Goal: Task Accomplishment & Management: Manage account settings

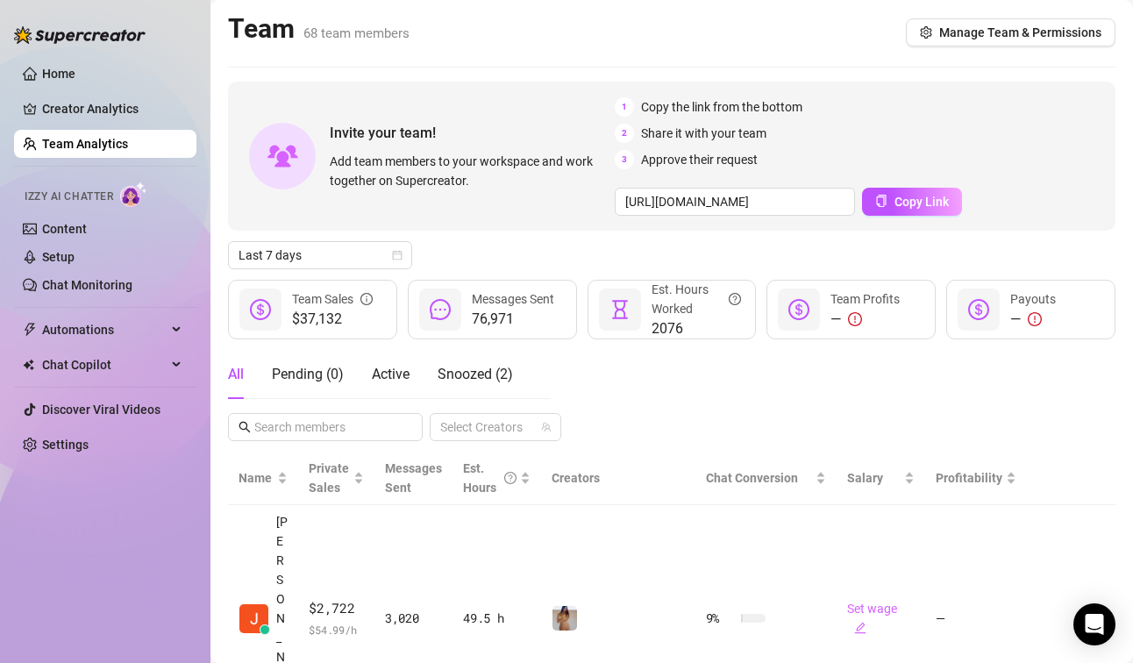
drag, startPoint x: 918, startPoint y: 38, endPoint x: 1104, endPoint y: 176, distance: 231.8
click at [920, 38] on icon "setting" at bounding box center [926, 32] width 12 height 12
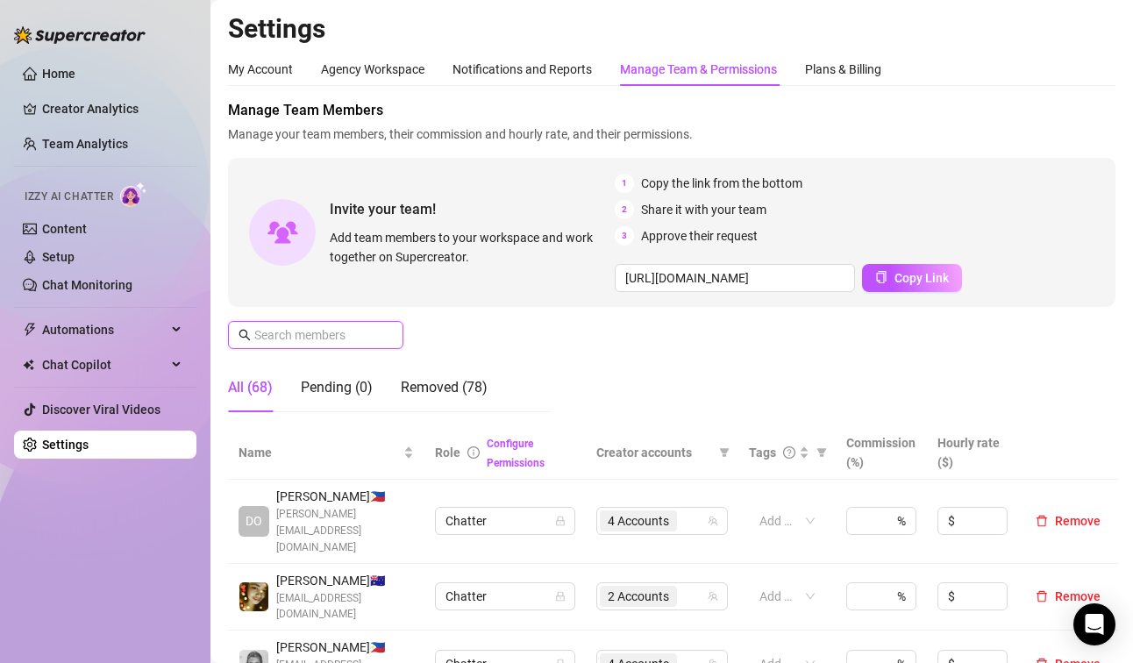
click at [298, 339] on input "text" at bounding box center [316, 334] width 125 height 19
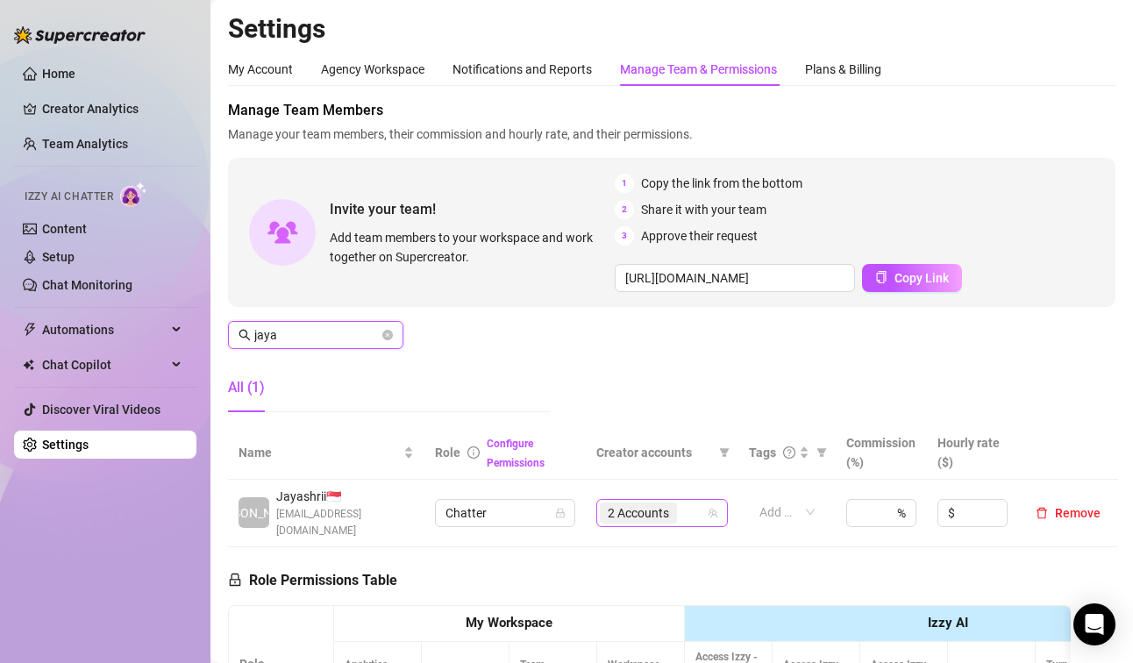
click at [611, 503] on span "2 Accounts" at bounding box center [638, 512] width 61 height 19
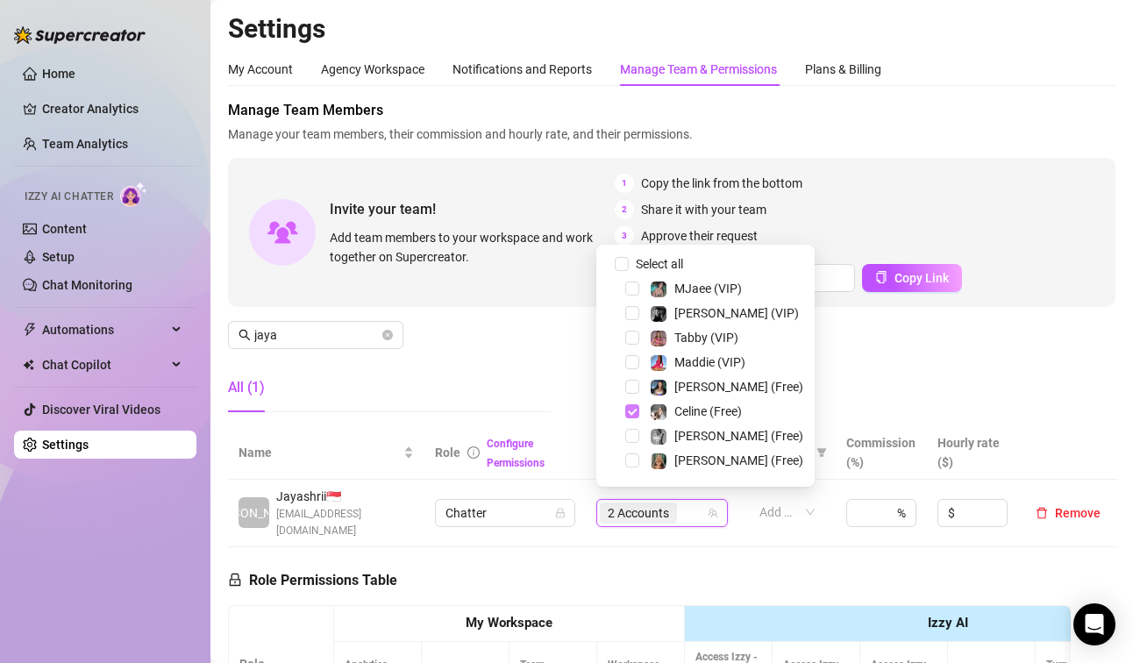
click at [631, 415] on span "Select tree node" at bounding box center [632, 411] width 14 height 14
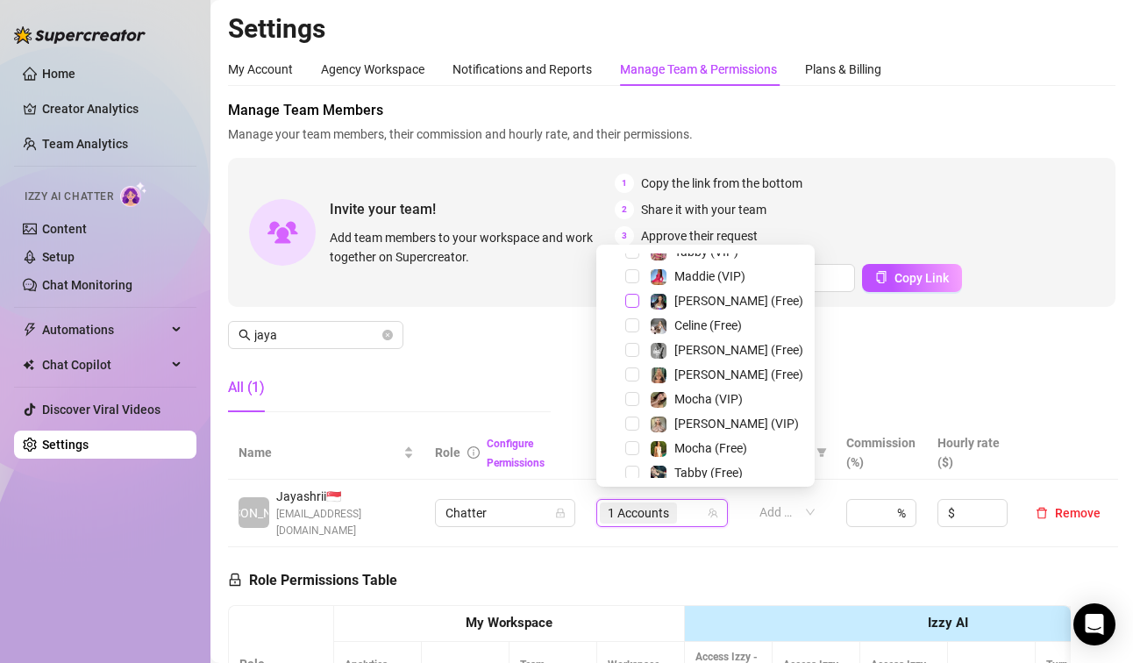
scroll to position [88, 0]
click at [630, 375] on span "Select tree node" at bounding box center [632, 373] width 14 height 14
click at [630, 426] on span "Select tree node" at bounding box center [632, 422] width 14 height 14
click at [631, 452] on span "Select tree node" at bounding box center [632, 446] width 14 height 14
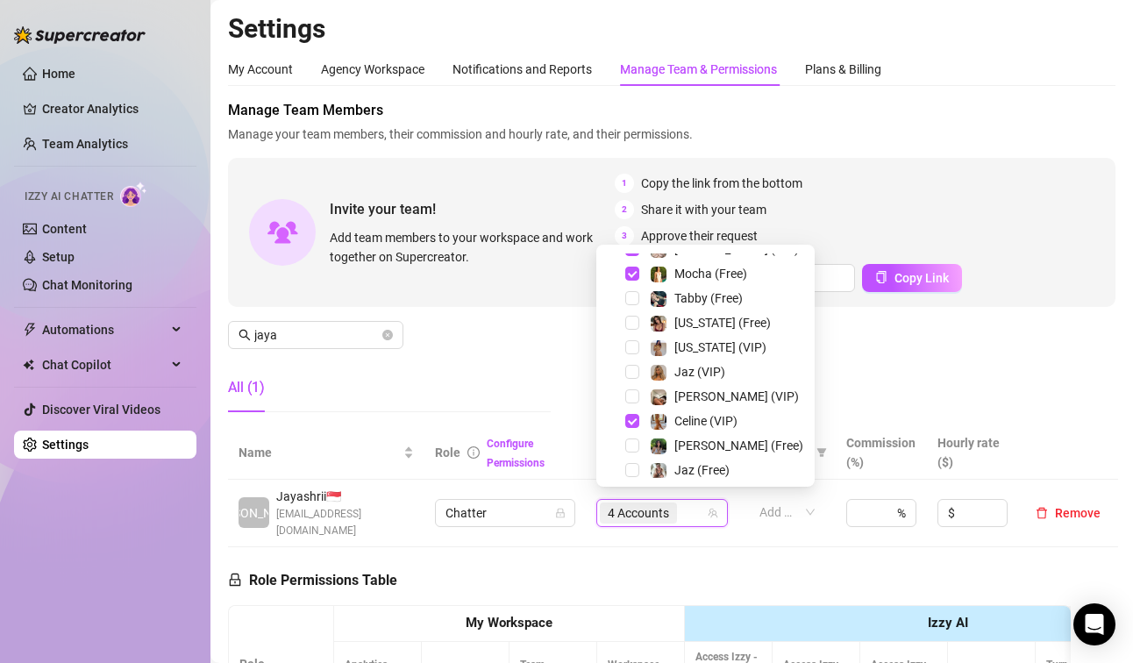
scroll to position [263, 0]
click at [631, 417] on span "Select tree node" at bounding box center [632, 418] width 14 height 14
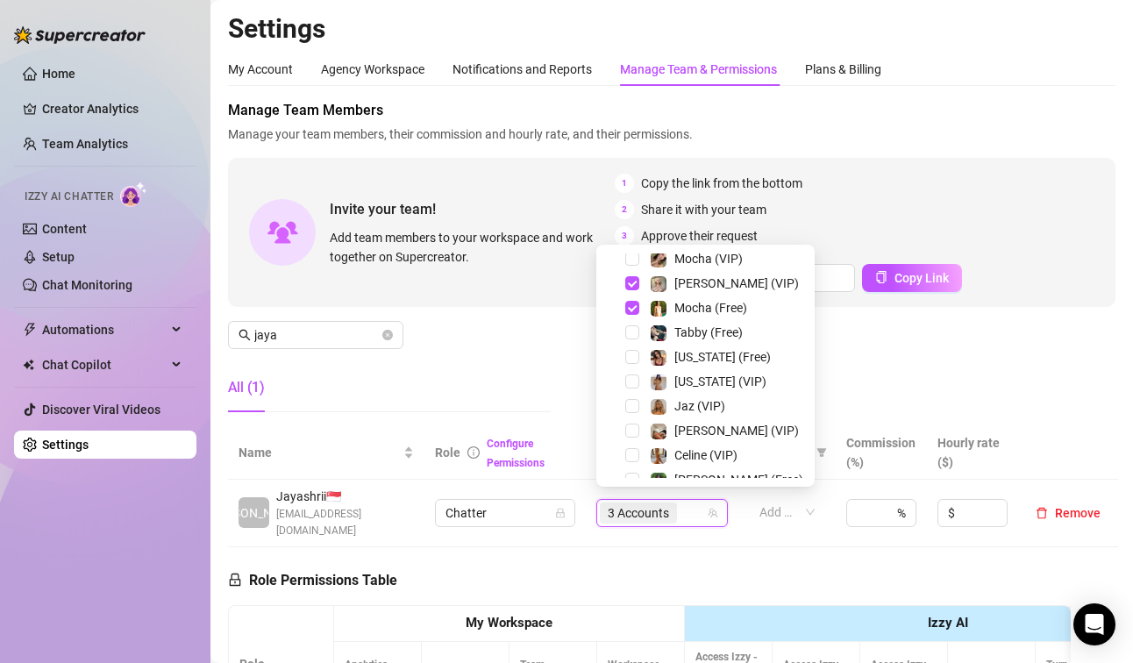
scroll to position [179, 0]
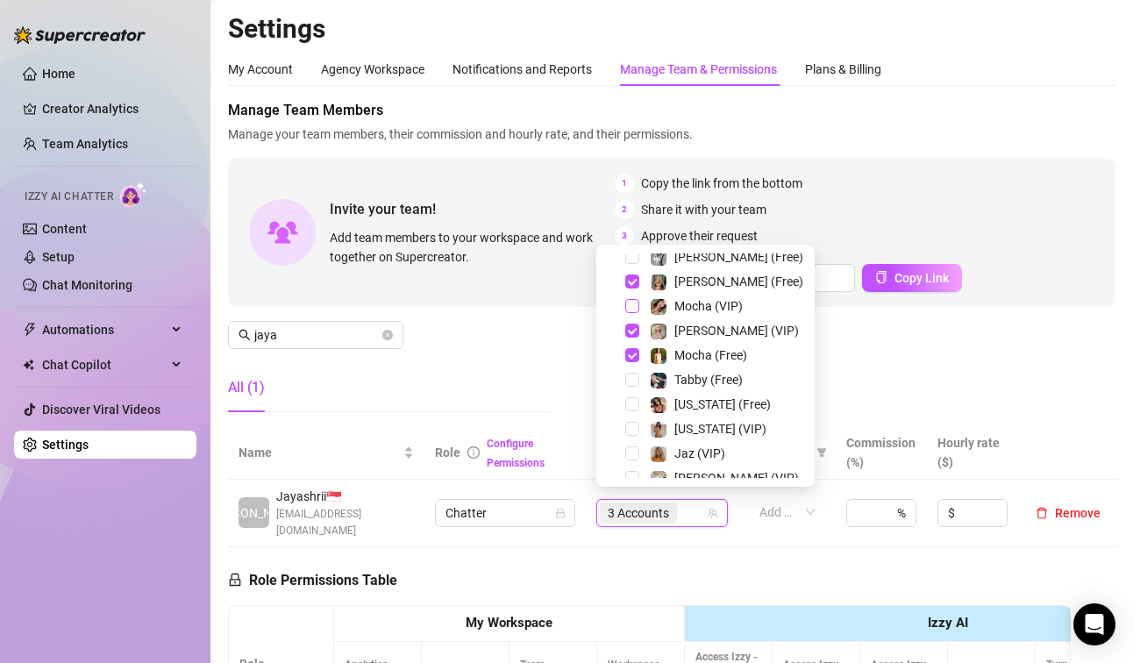
click at [634, 304] on span "Select tree node" at bounding box center [632, 306] width 14 height 14
click at [503, 408] on div "All (1)" at bounding box center [389, 387] width 323 height 49
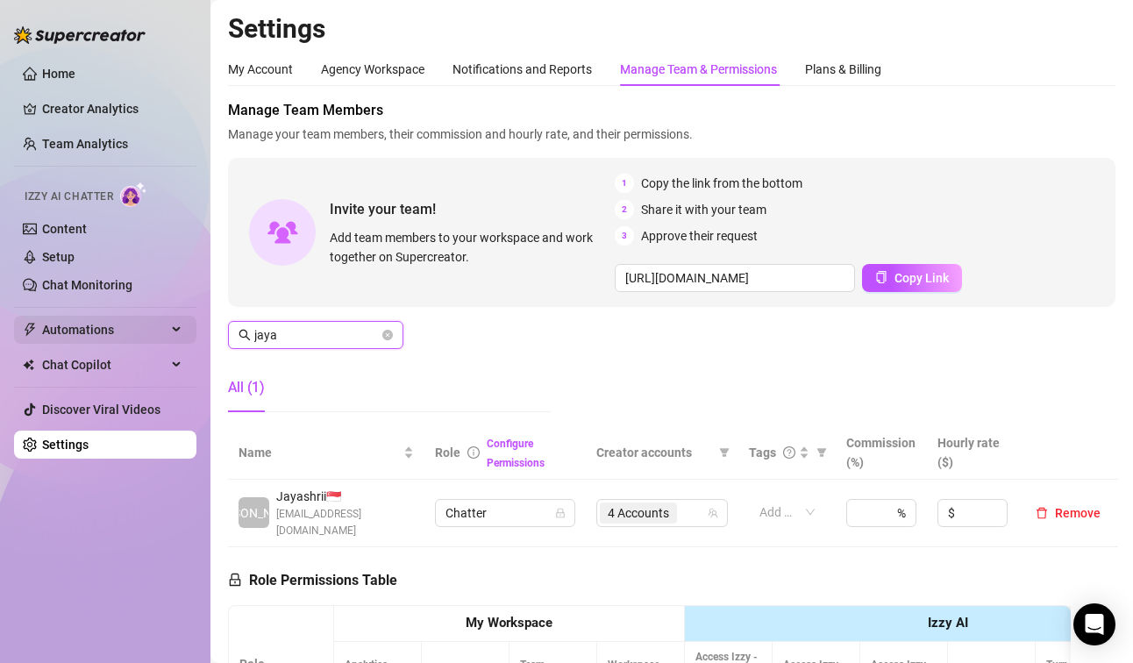
drag, startPoint x: 301, startPoint y: 336, endPoint x: 110, endPoint y: 336, distance: 191.2
click at [110, 336] on div "Home Creator Analytics Team Analytics Izzy AI Chatter Content Setup Chat Monito…" at bounding box center [566, 331] width 1133 height 663
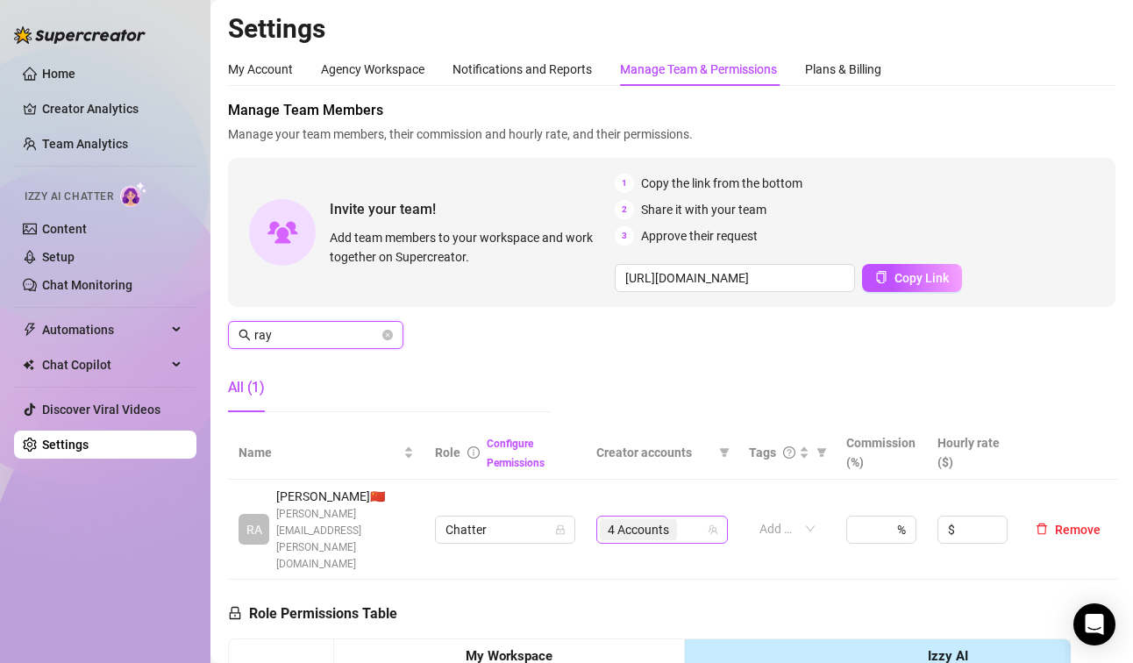
click at [643, 520] on span "4 Accounts" at bounding box center [638, 529] width 61 height 19
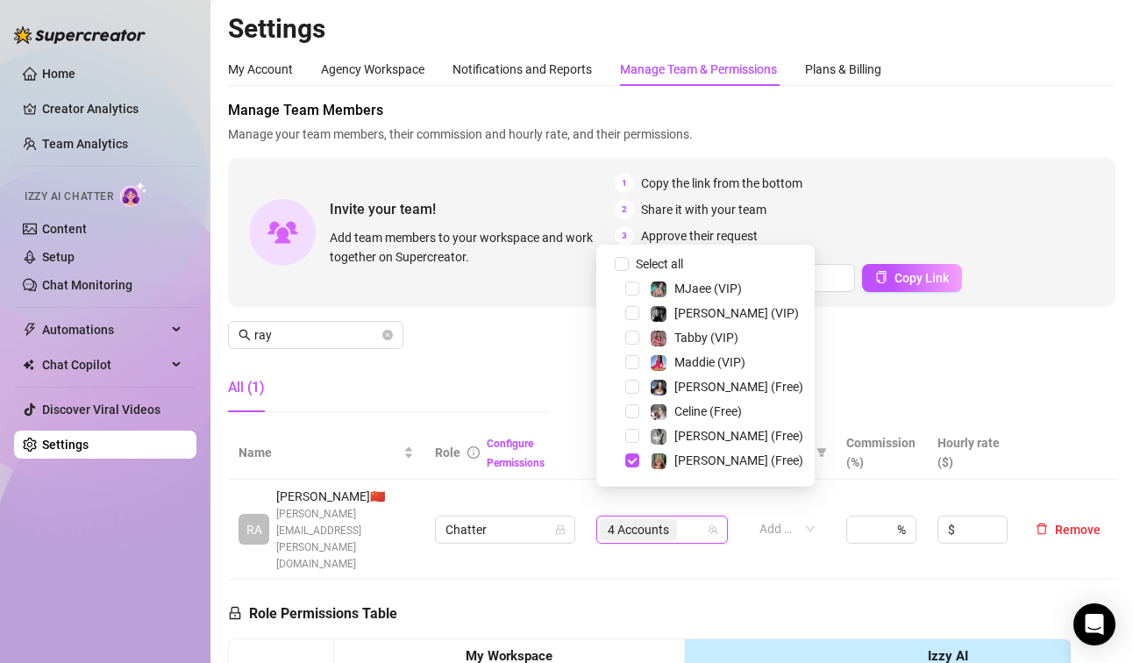
click at [640, 453] on div "[PERSON_NAME] (Free)" at bounding box center [706, 460] width 210 height 21
click at [631, 460] on span "Select tree node" at bounding box center [632, 460] width 14 height 14
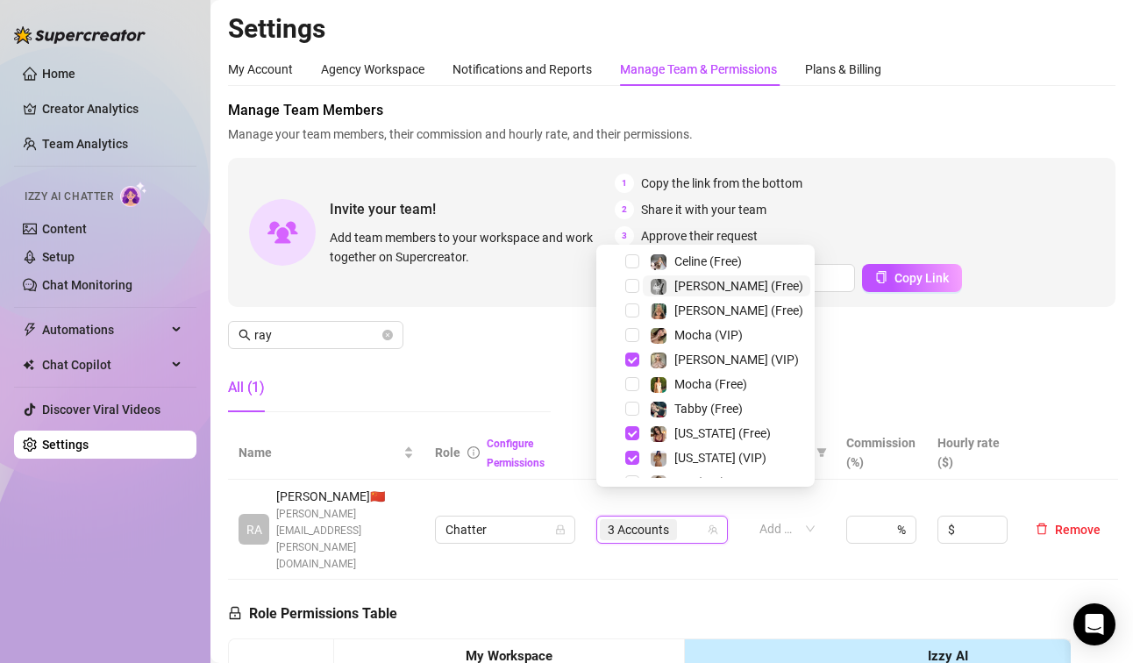
scroll to position [175, 0]
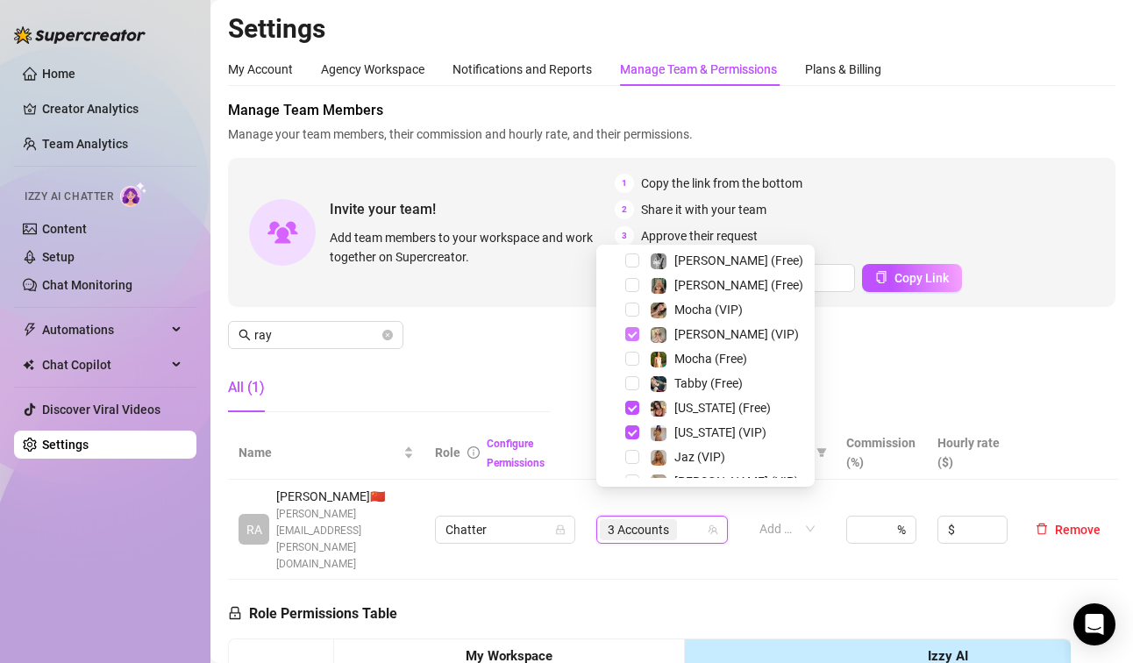
click at [630, 340] on span "Select tree node" at bounding box center [632, 334] width 14 height 14
click at [627, 400] on div "[US_STATE] (Free)" at bounding box center [706, 407] width 210 height 21
click at [629, 408] on span "Select tree node" at bounding box center [632, 408] width 14 height 14
click at [630, 424] on div "[US_STATE] (VIP)" at bounding box center [706, 432] width 210 height 21
click at [632, 426] on span "Select tree node" at bounding box center [632, 432] width 14 height 14
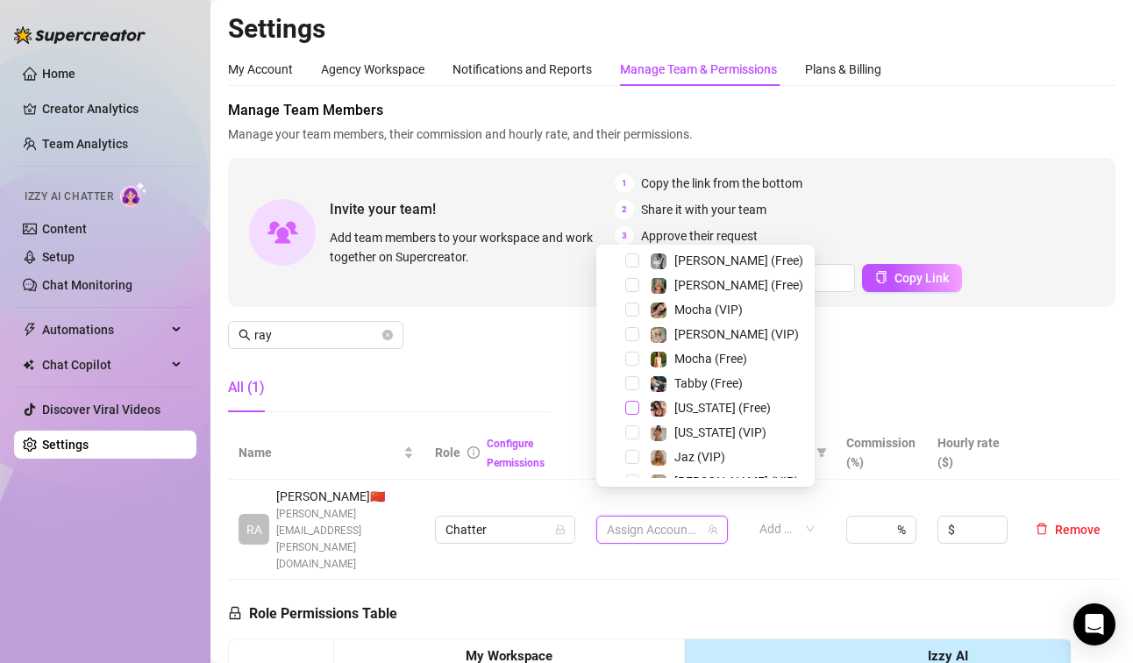
click at [637, 409] on span "Select tree node" at bounding box center [632, 408] width 14 height 14
click at [634, 431] on span "Select tree node" at bounding box center [632, 432] width 14 height 14
click at [482, 370] on div "All (1)" at bounding box center [389, 387] width 323 height 49
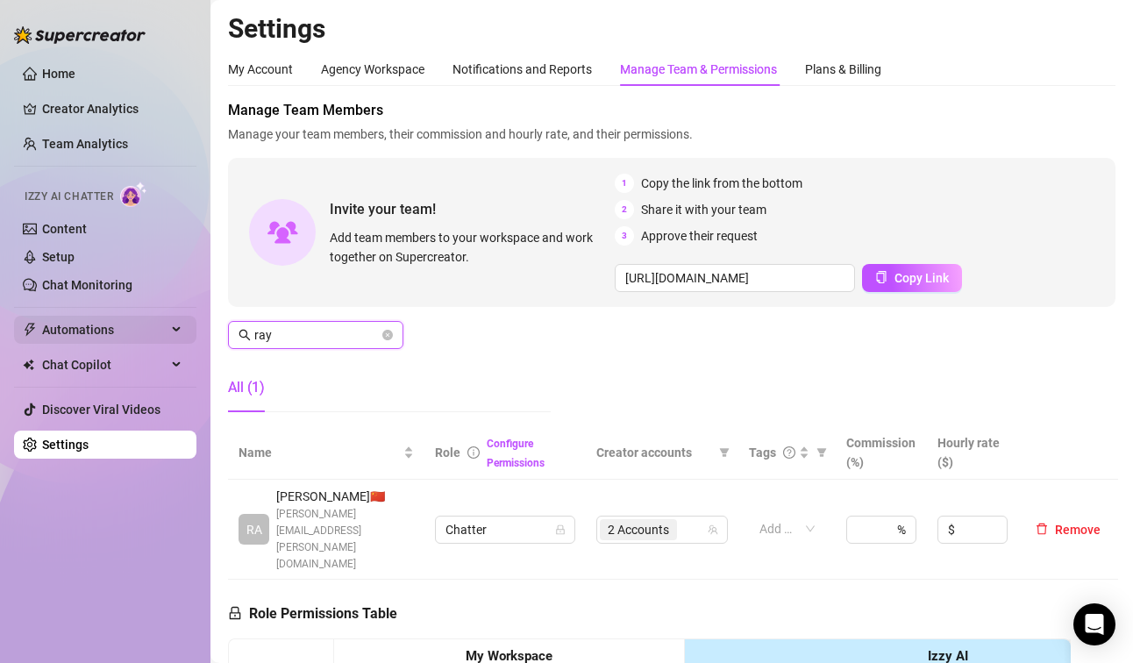
drag, startPoint x: 317, startPoint y: 328, endPoint x: 187, endPoint y: 331, distance: 129.8
click at [187, 331] on div "Home Creator Analytics Team Analytics Izzy AI Chatter Content Setup Chat Monito…" at bounding box center [566, 331] width 1133 height 663
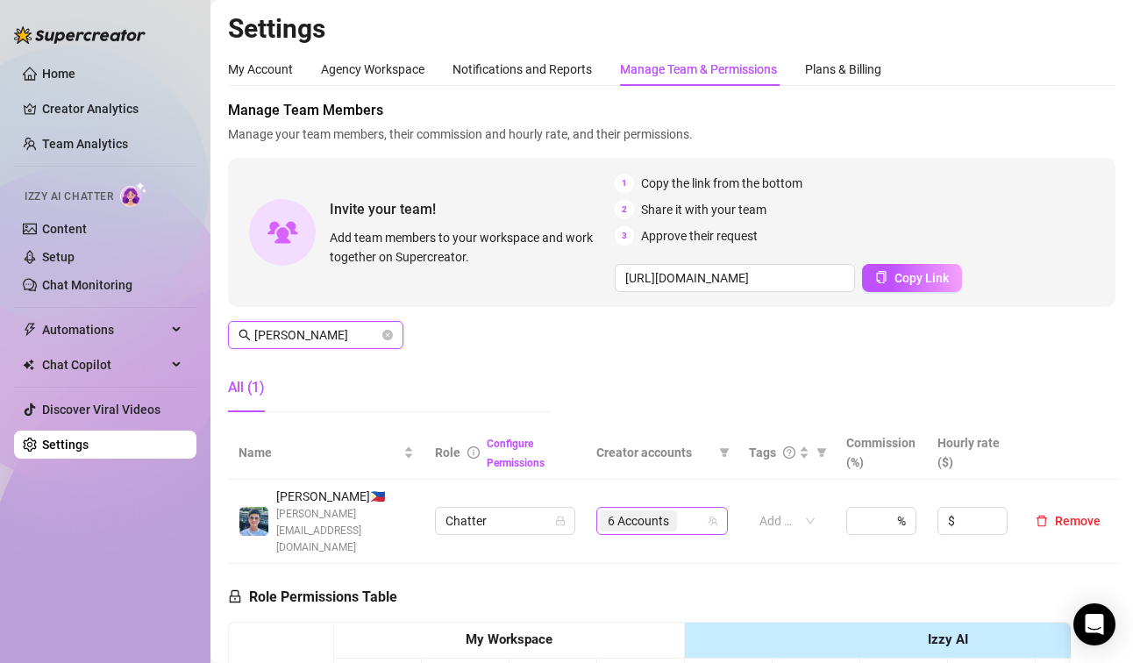
click at [621, 511] on span "6 Accounts" at bounding box center [638, 520] width 61 height 19
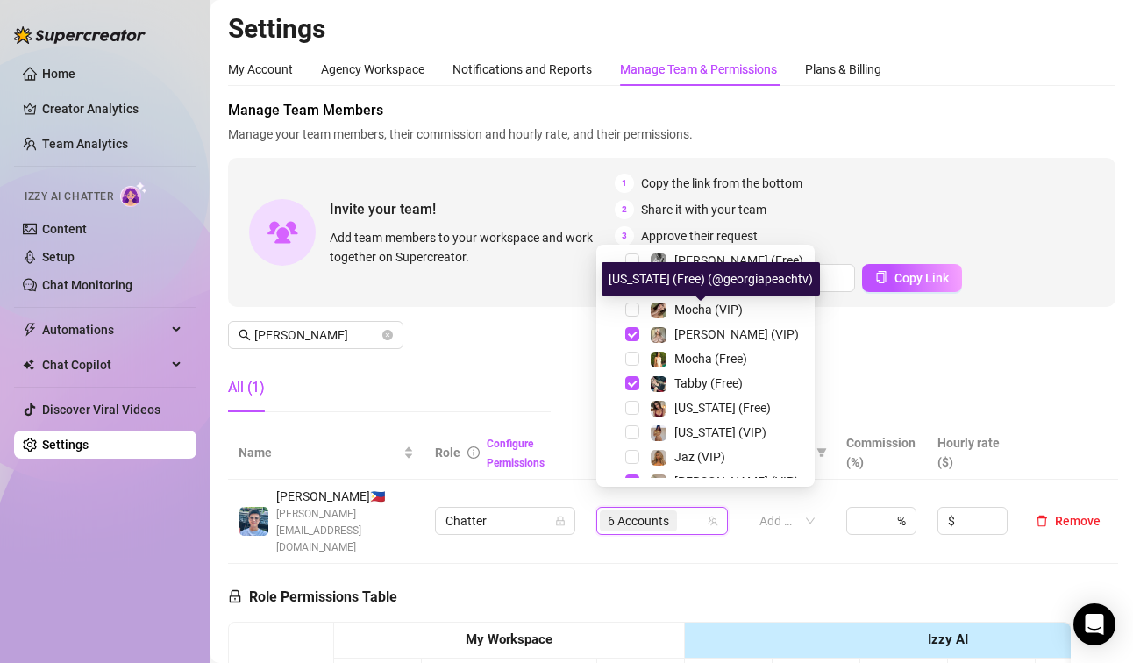
scroll to position [267, 0]
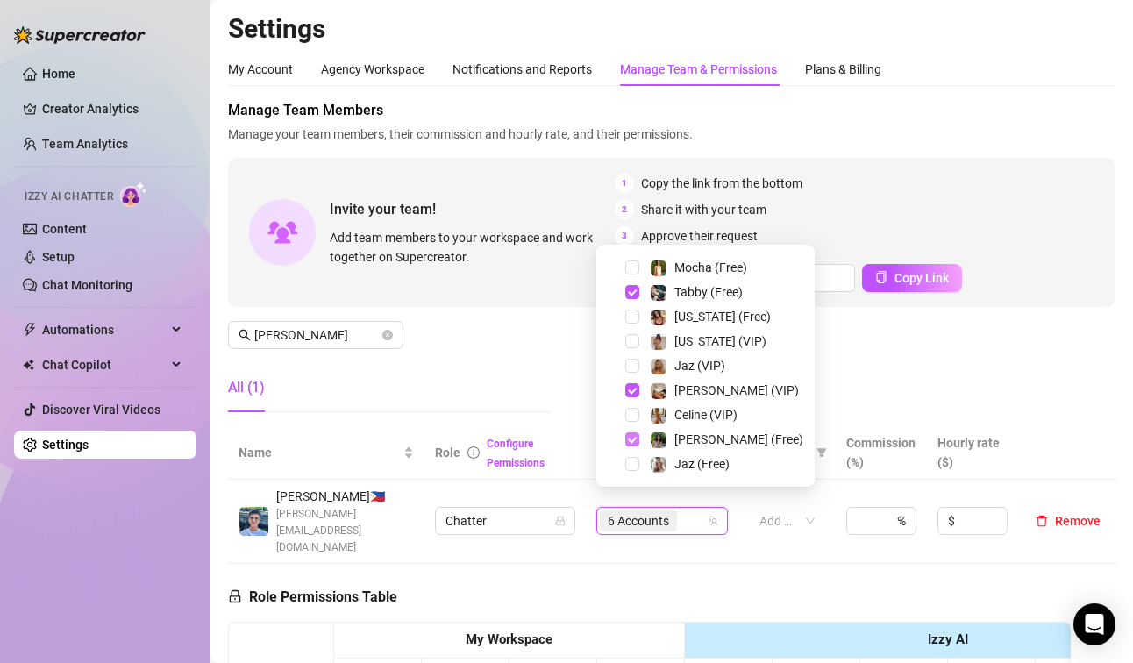
click at [628, 438] on span "Select tree node" at bounding box center [632, 439] width 14 height 14
click at [636, 392] on span "Select tree node" at bounding box center [632, 390] width 14 height 14
click at [627, 297] on span "Select tree node" at bounding box center [632, 292] width 14 height 14
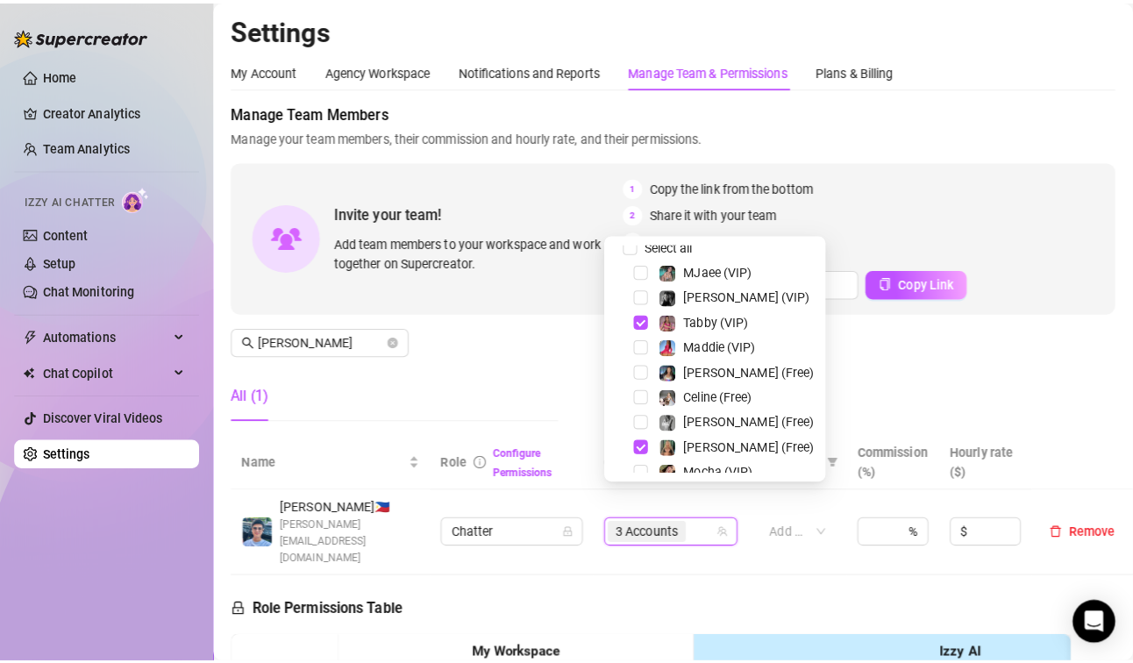
scroll to position [4, 0]
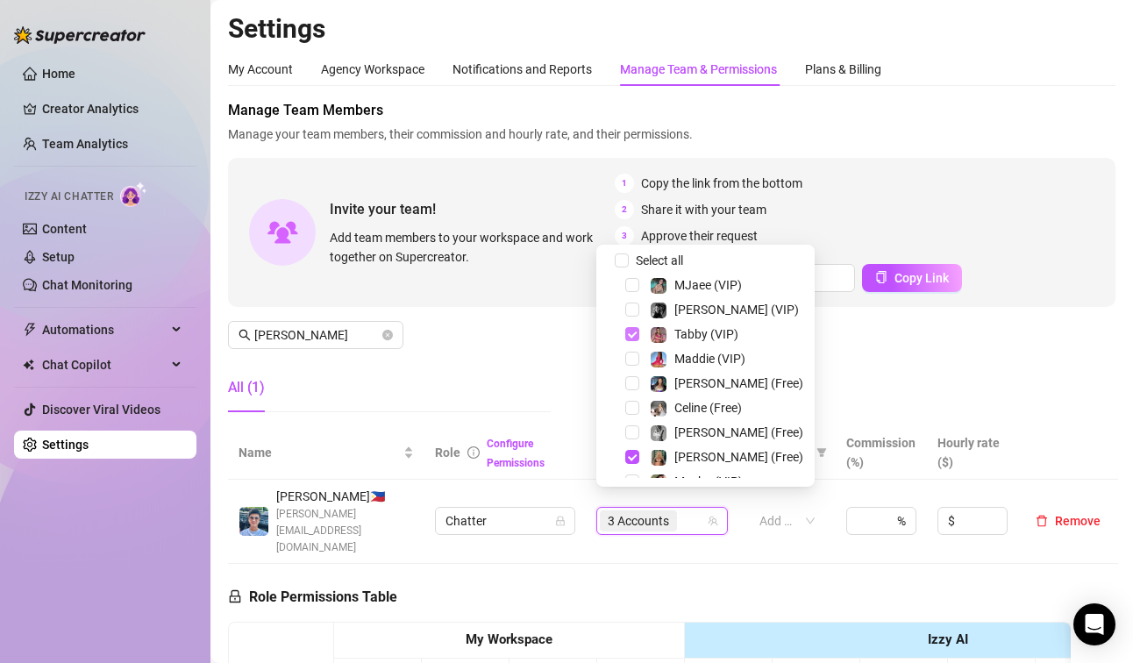
click at [630, 330] on span "Select tree node" at bounding box center [632, 334] width 14 height 14
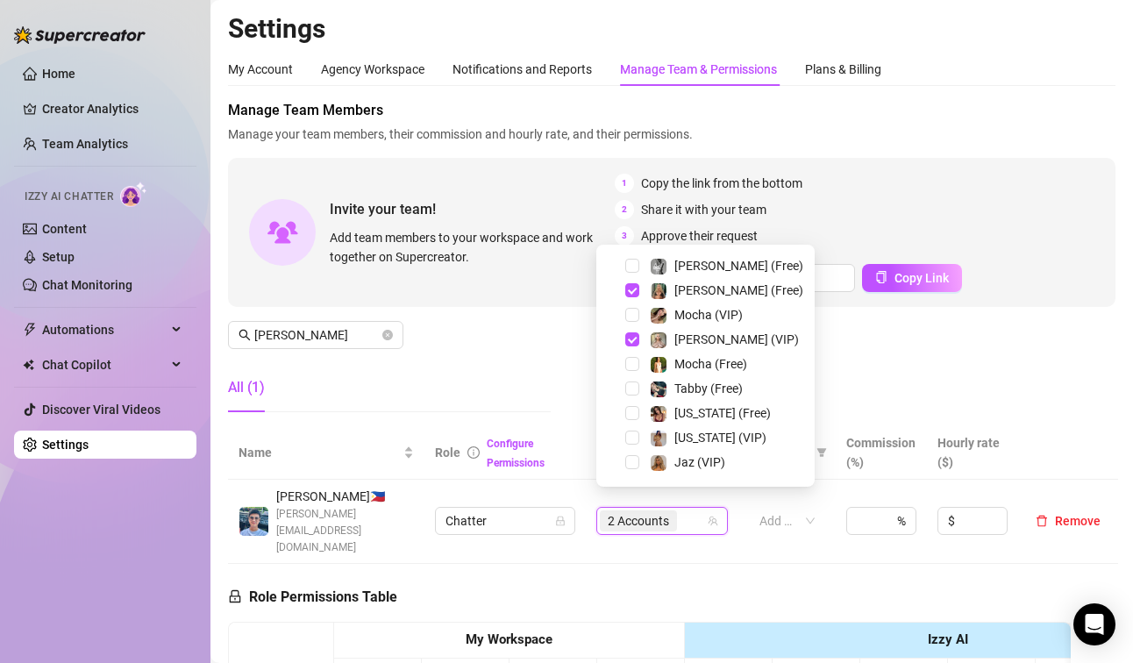
scroll to position [179, 0]
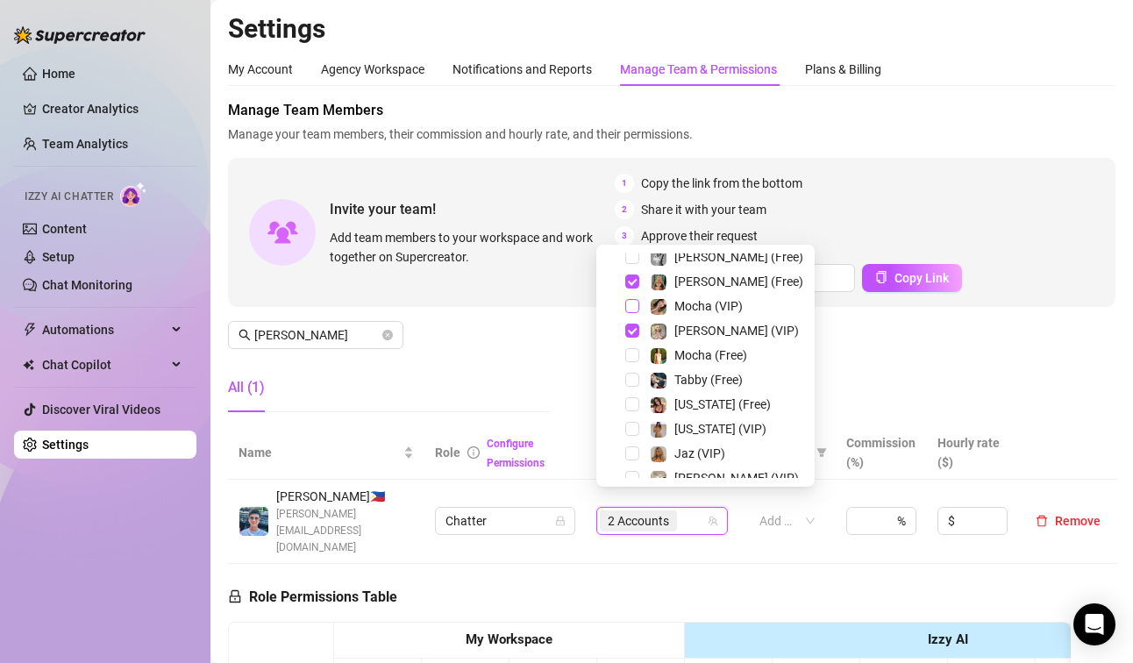
click at [632, 306] on span "Select tree node" at bounding box center [632, 306] width 14 height 14
click at [636, 349] on span "Select tree node" at bounding box center [632, 355] width 14 height 14
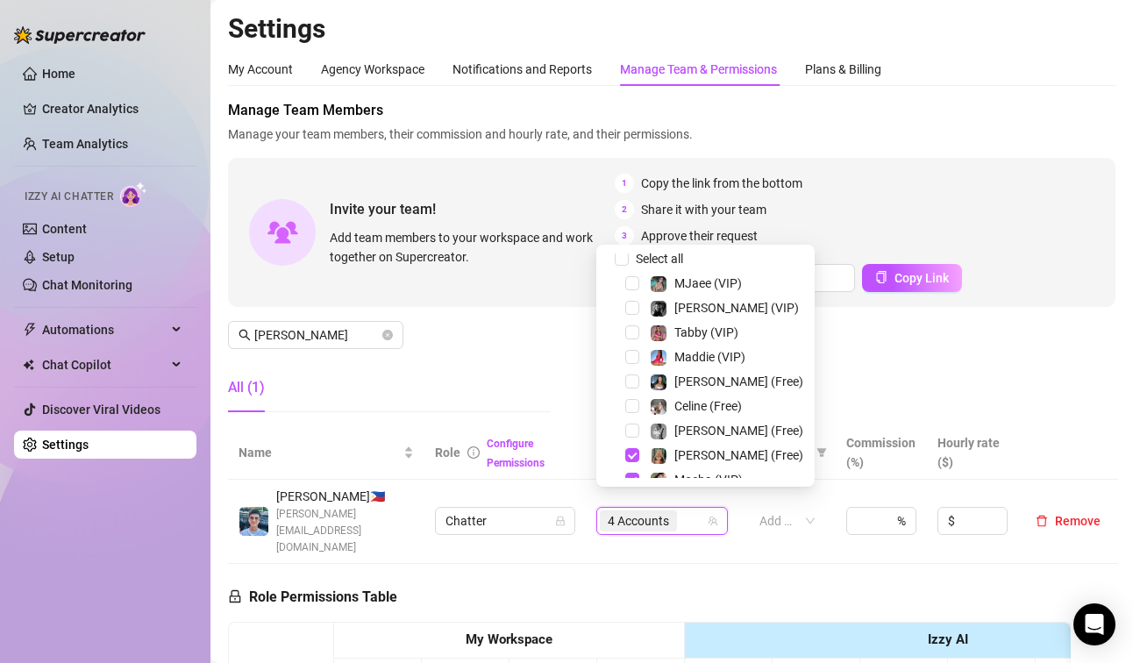
scroll to position [4, 0]
click at [627, 336] on span "Select tree node" at bounding box center [632, 334] width 14 height 14
click at [631, 352] on span "Select tree node" at bounding box center [632, 359] width 14 height 14
click at [630, 334] on span "Select tree node" at bounding box center [632, 334] width 14 height 14
click at [631, 381] on span "Select tree node" at bounding box center [632, 383] width 14 height 14
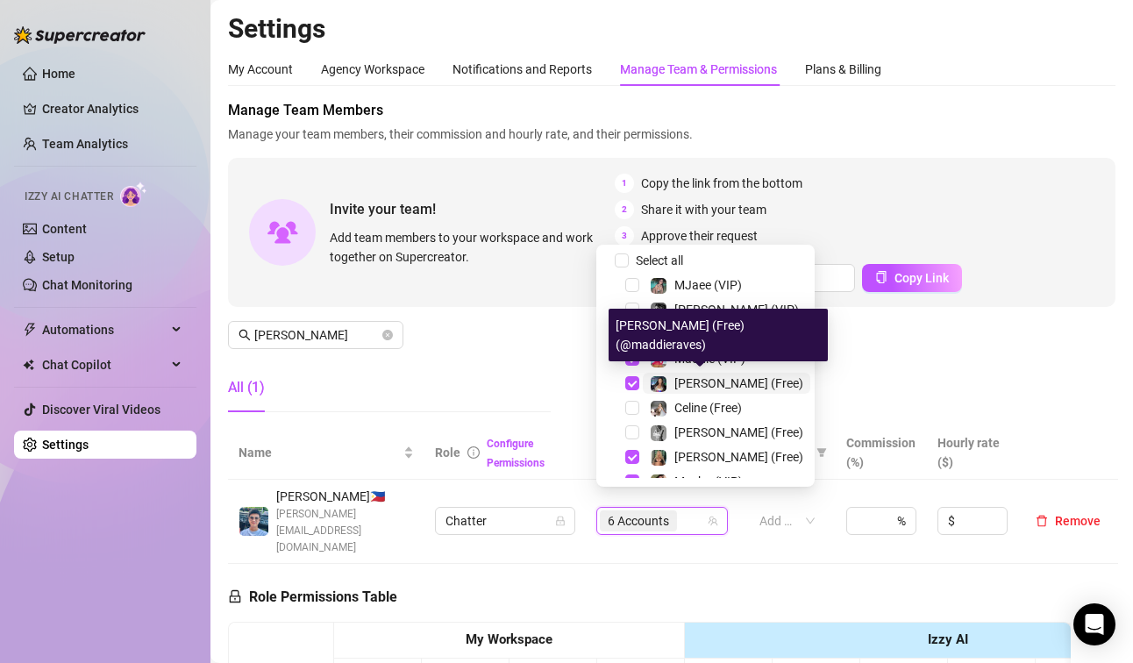
scroll to position [91, 0]
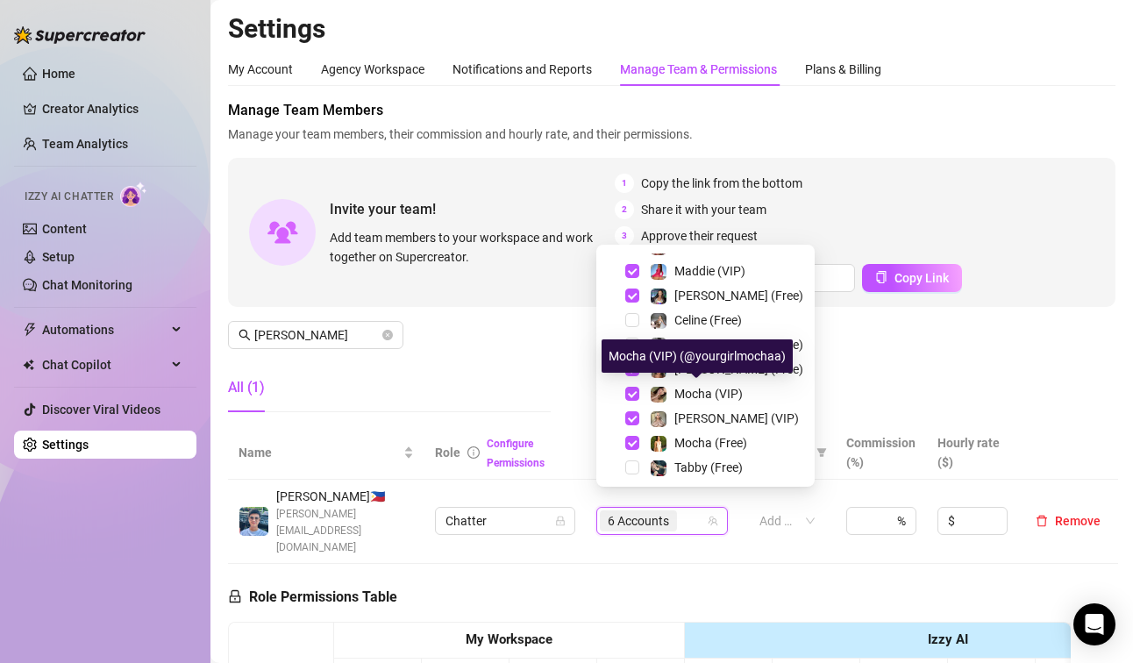
click at [542, 383] on div "All (1)" at bounding box center [389, 387] width 323 height 49
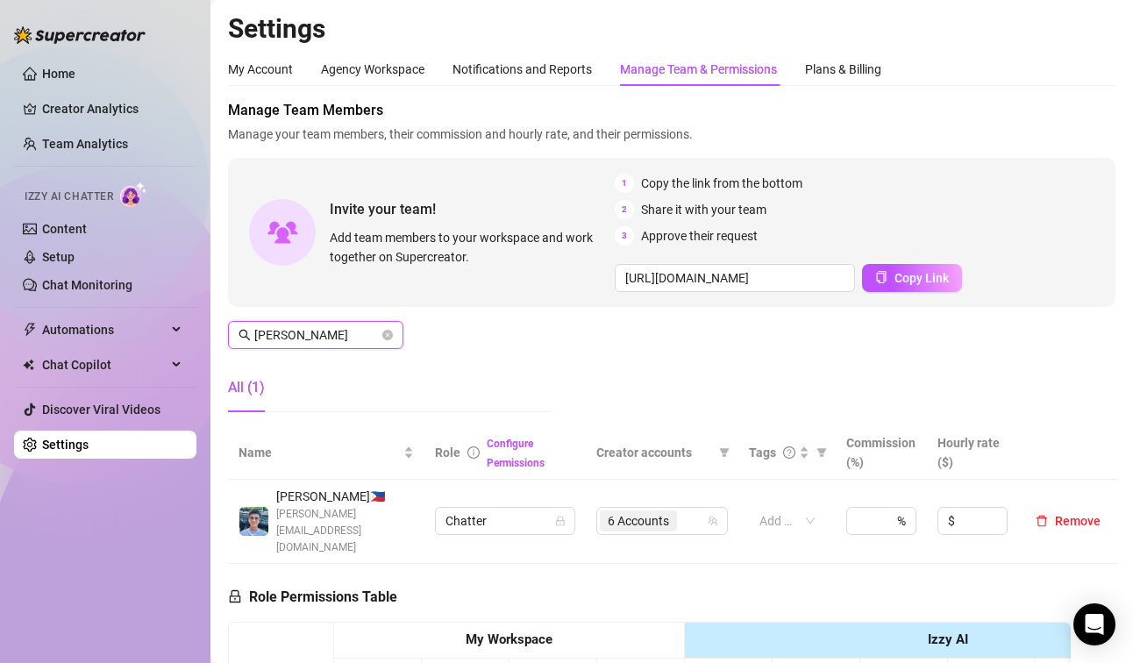
drag, startPoint x: 293, startPoint y: 340, endPoint x: 211, endPoint y: 337, distance: 81.6
click at [211, 337] on main "Settings My Account Agency Workspace Notifications and Reports Manage Team & Pe…" at bounding box center [671, 567] width 922 height 1135
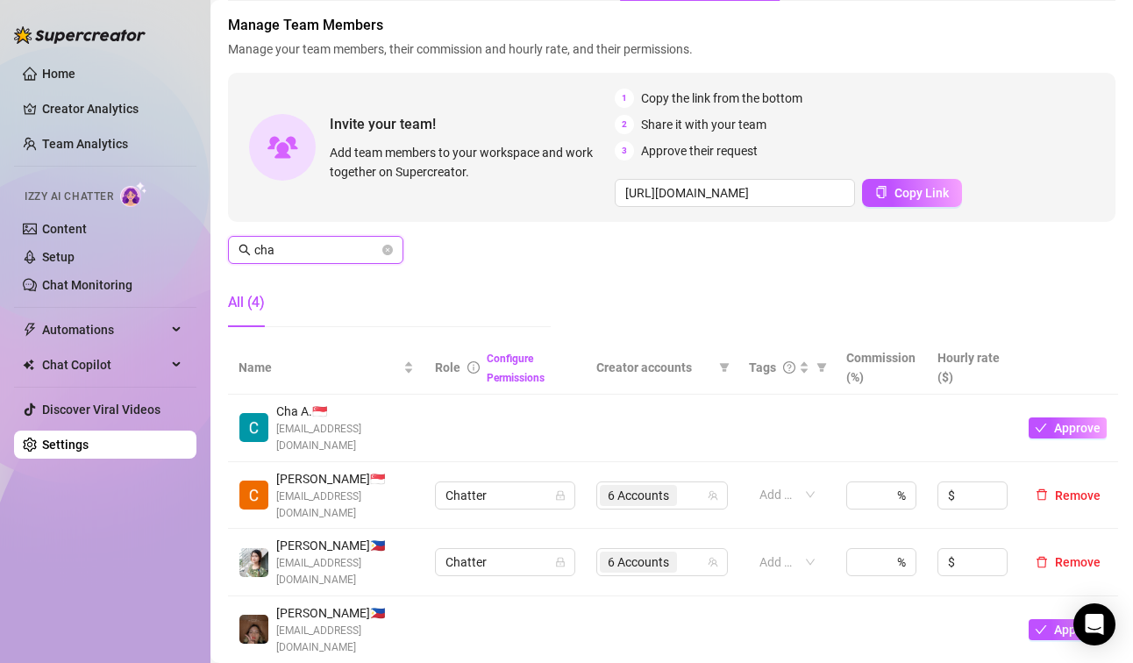
scroll to position [88, 0]
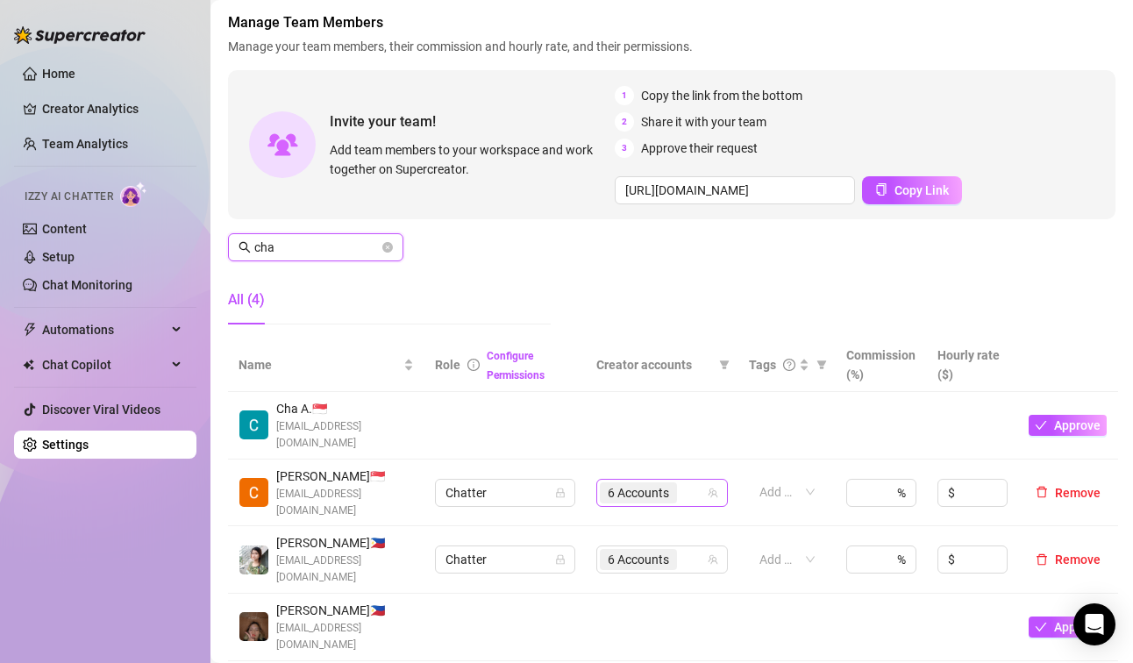
click at [627, 483] on span "6 Accounts" at bounding box center [638, 492] width 61 height 19
type input "cha"
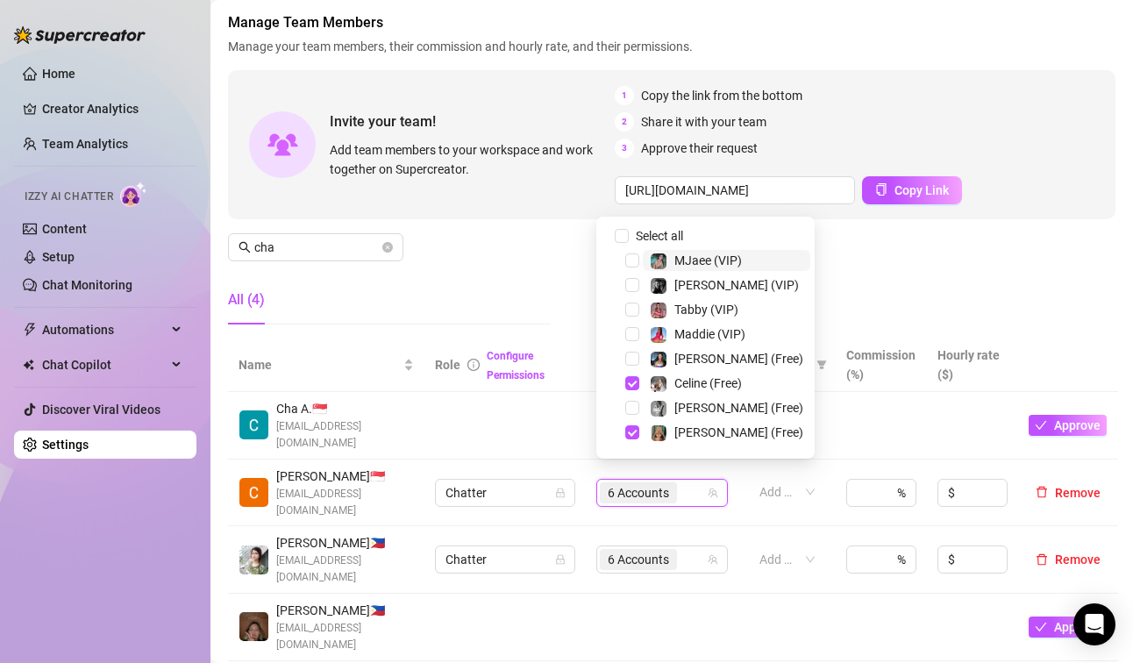
click at [627, 483] on span "6 Accounts" at bounding box center [638, 492] width 61 height 19
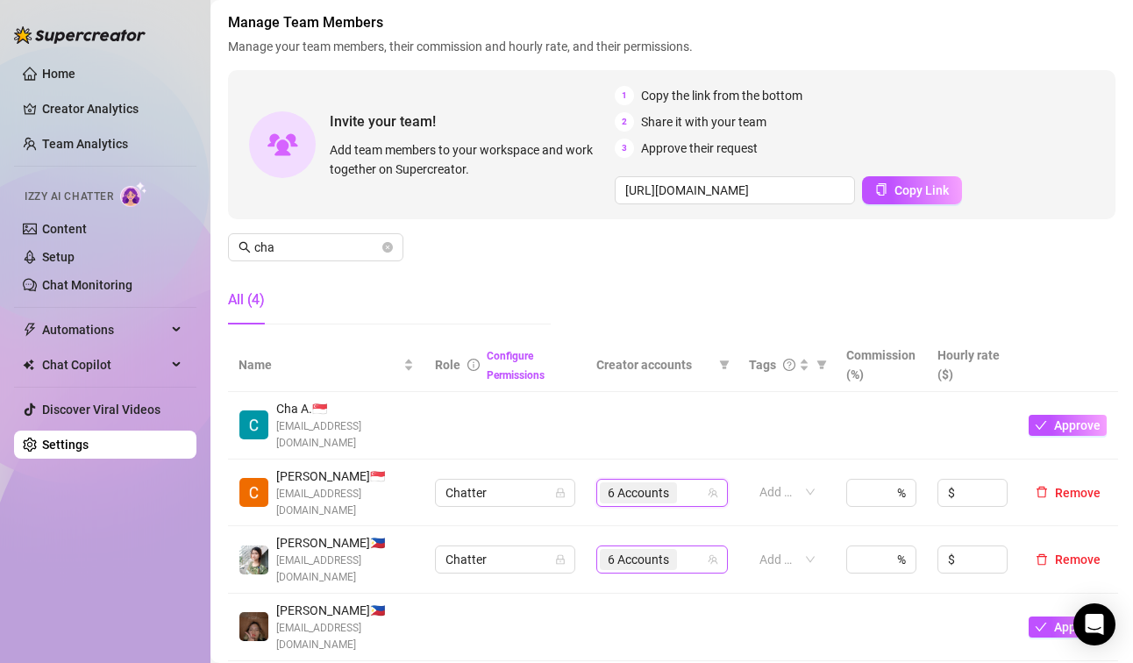
click at [636, 550] on span "6 Accounts" at bounding box center [638, 559] width 61 height 19
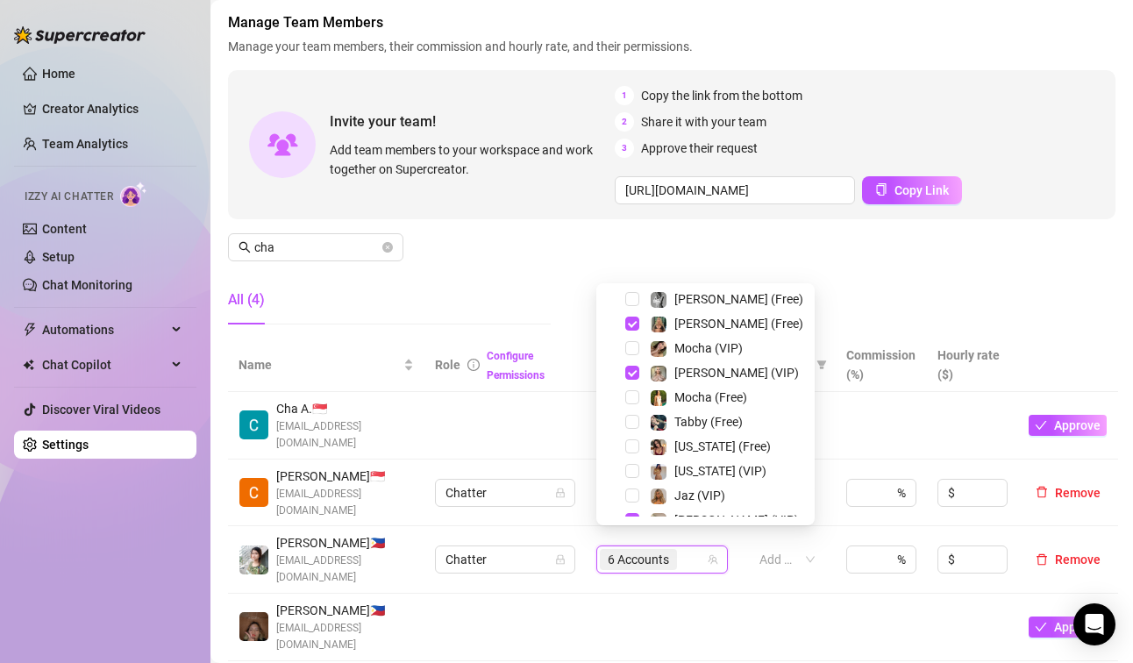
scroll to position [263, 0]
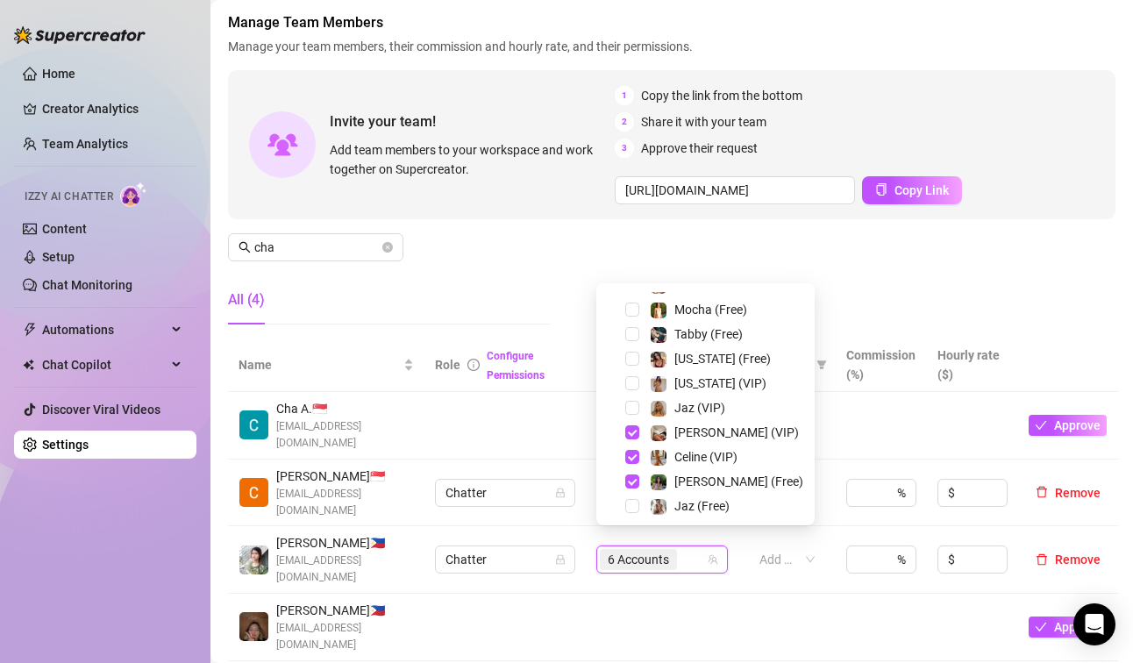
click at [652, 637] on td at bounding box center [662, 628] width 153 height 68
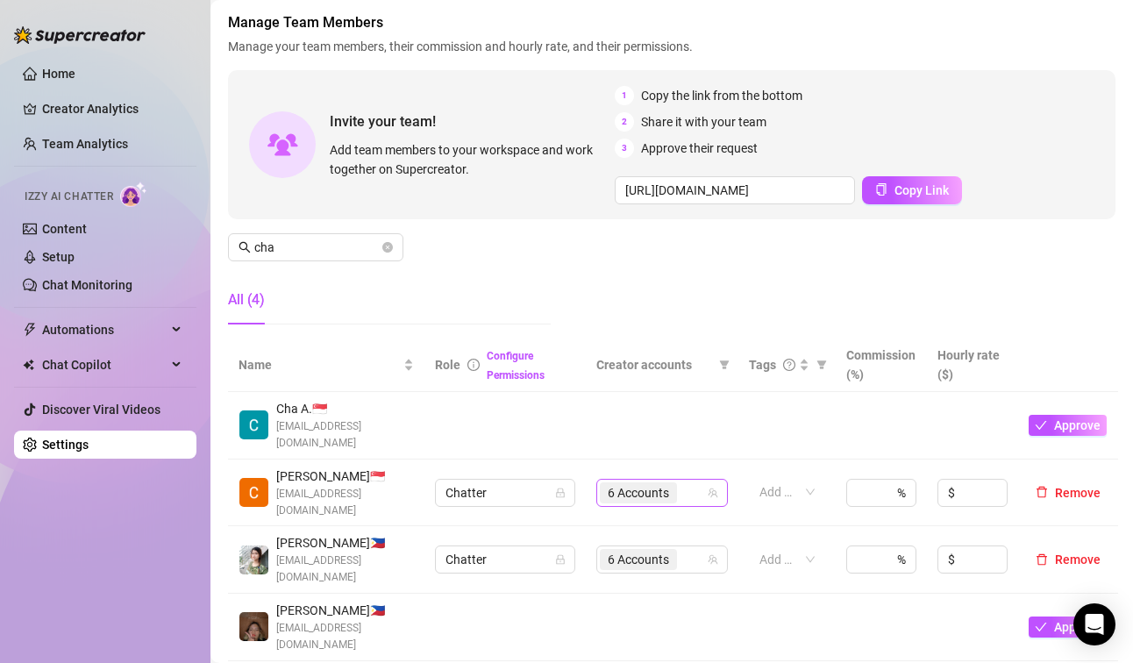
click at [632, 483] on span "6 Accounts" at bounding box center [638, 492] width 61 height 19
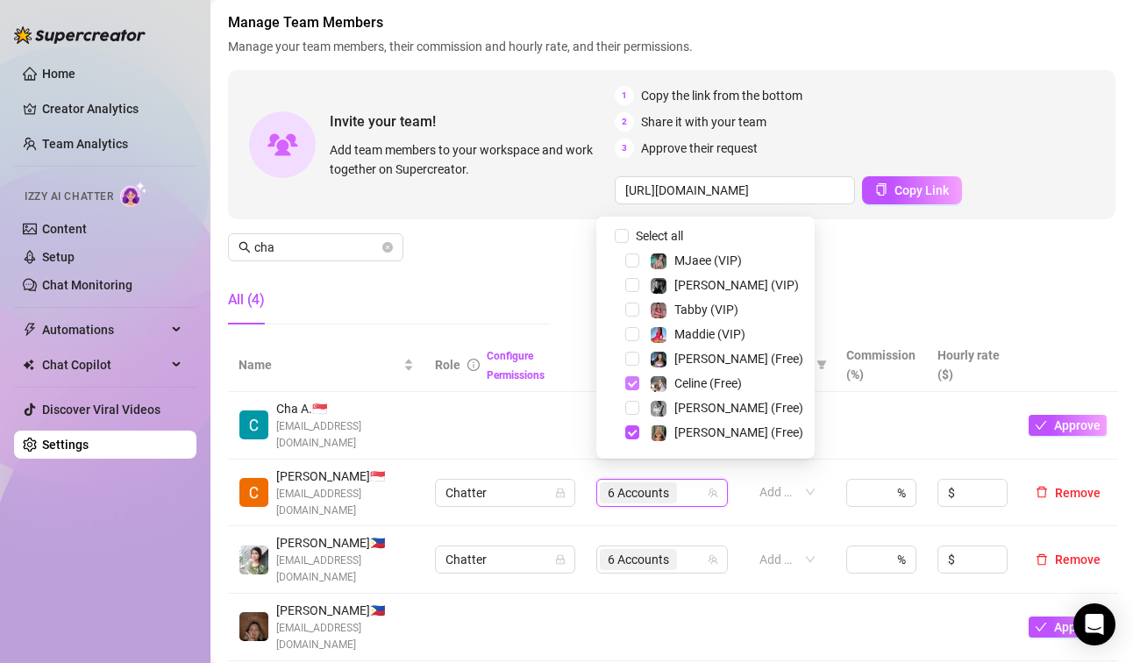
click at [628, 380] on span "Select tree node" at bounding box center [632, 383] width 14 height 14
click at [634, 426] on span "Select tree node" at bounding box center [632, 432] width 14 height 14
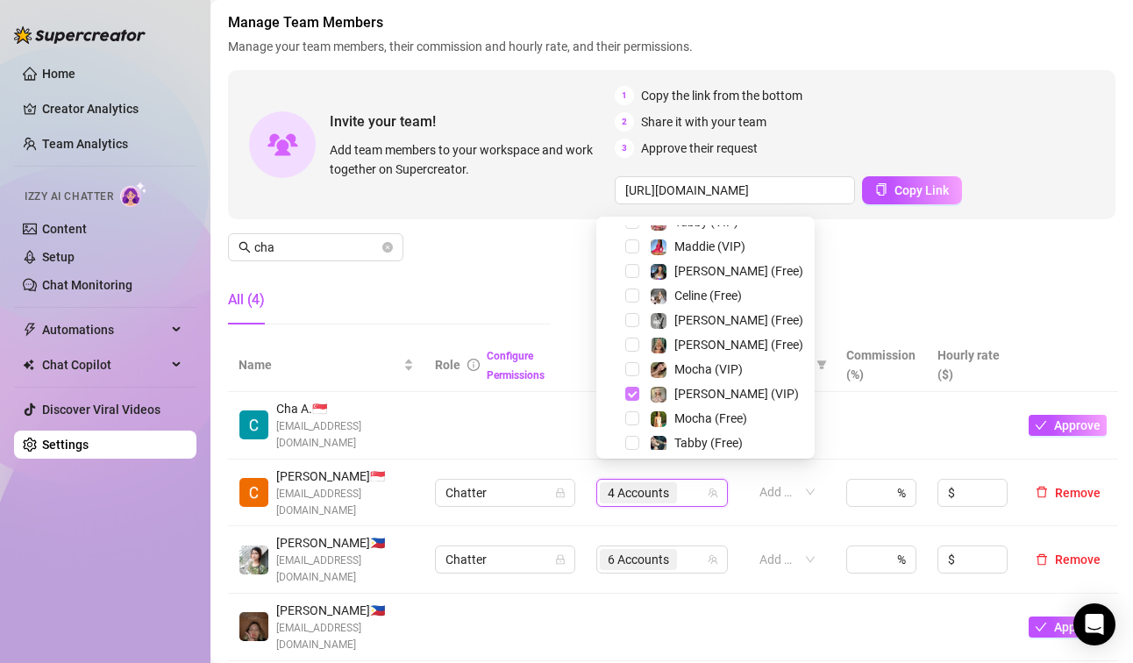
click at [631, 392] on span "Select tree node" at bounding box center [632, 394] width 14 height 14
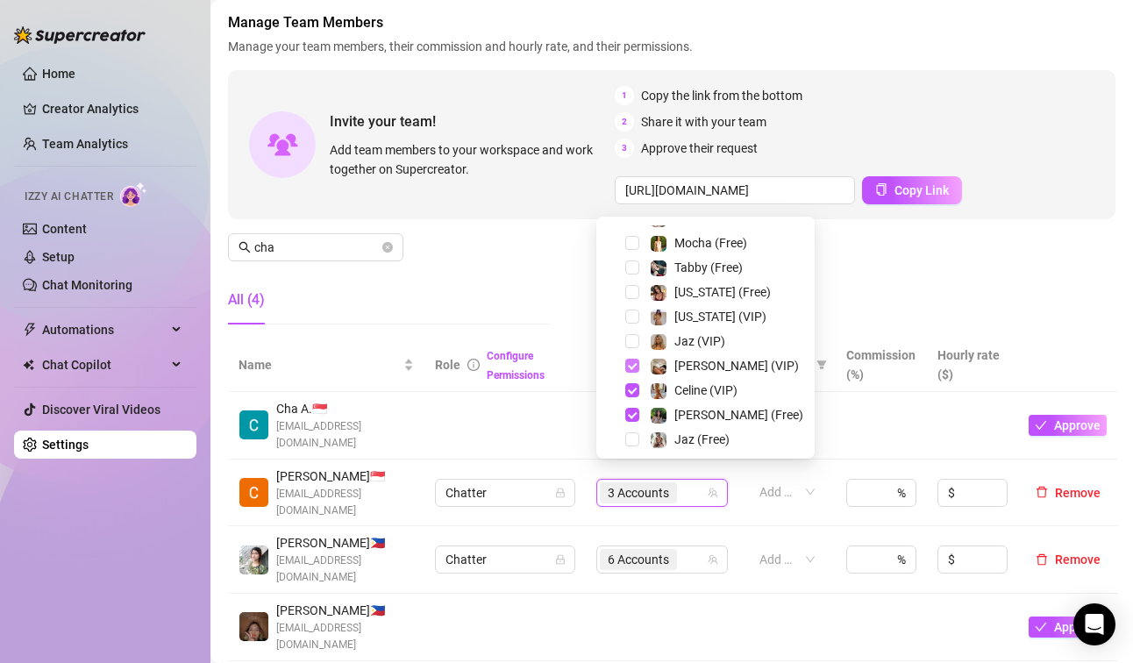
click at [630, 360] on span "Select tree node" at bounding box center [632, 366] width 14 height 14
click at [627, 390] on span "Select tree node" at bounding box center [632, 390] width 14 height 14
click at [627, 408] on span "Select tree node" at bounding box center [632, 415] width 14 height 14
click at [629, 433] on span "Select tree node" at bounding box center [632, 439] width 14 height 14
click at [637, 335] on span "Select tree node" at bounding box center [632, 341] width 14 height 14
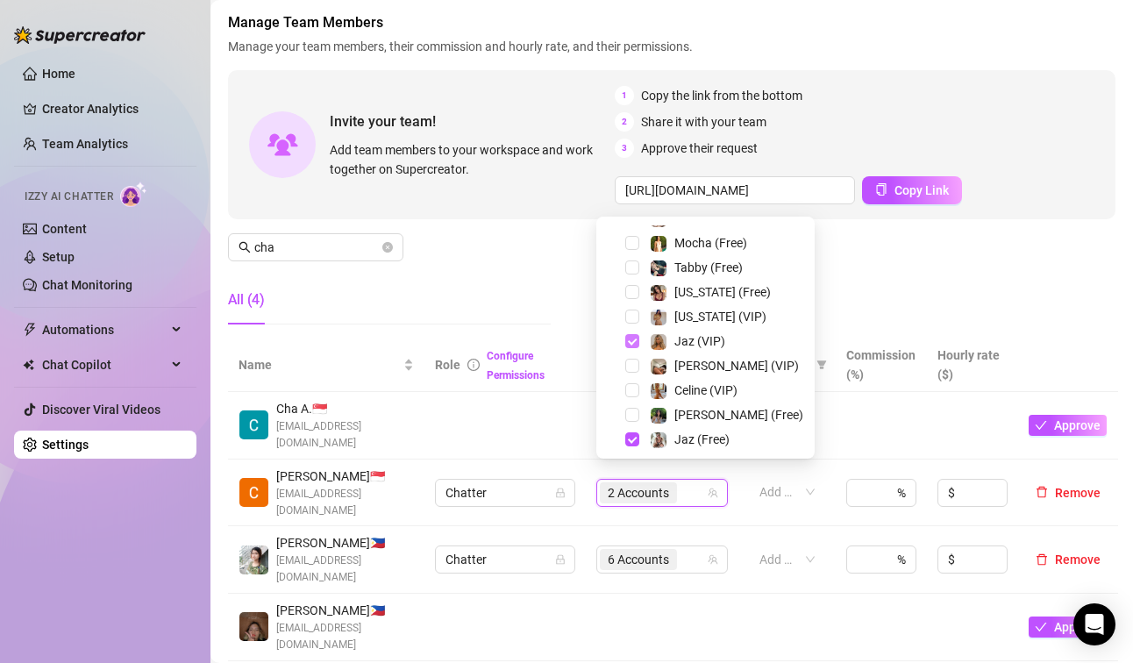
click at [633, 340] on span "Select tree node" at bounding box center [632, 341] width 14 height 14
click at [630, 343] on span "Select tree node" at bounding box center [632, 341] width 14 height 14
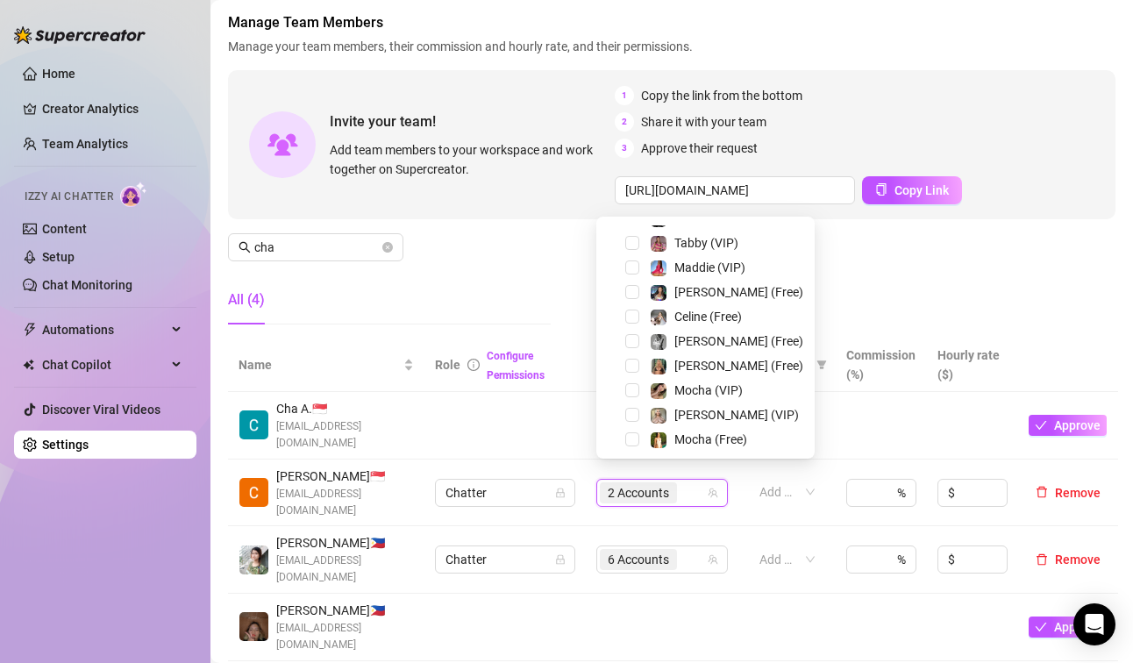
scroll to position [0, 0]
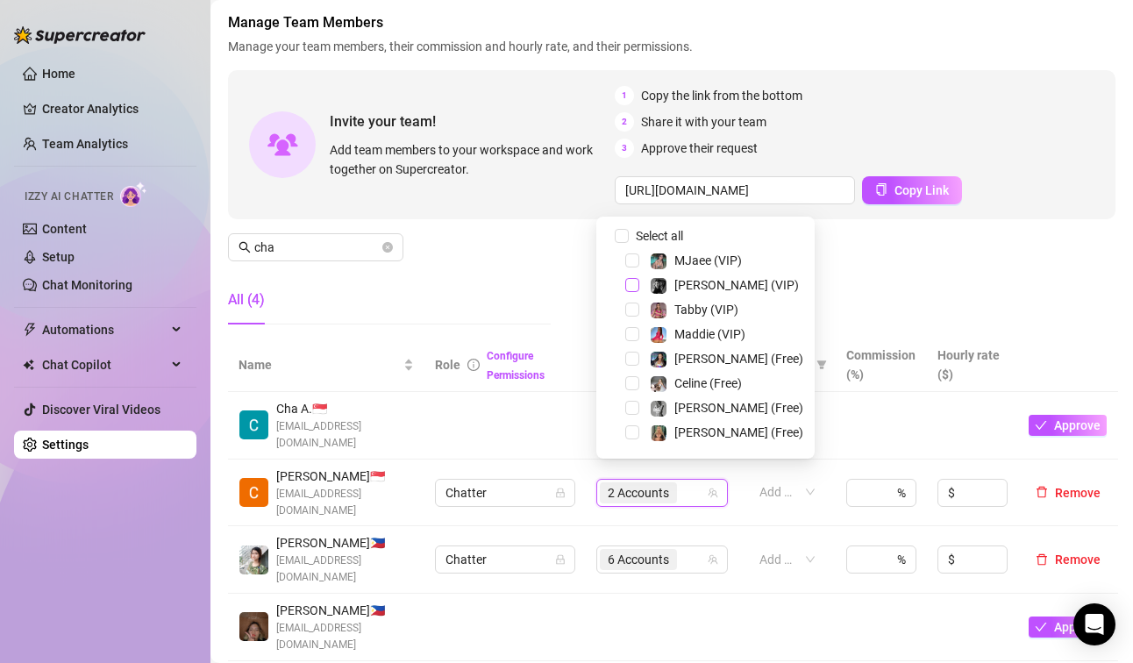
click at [634, 410] on span "Select tree node" at bounding box center [632, 408] width 14 height 14
click at [634, 282] on span "Select tree node" at bounding box center [632, 285] width 14 height 14
click at [527, 282] on div "All (4)" at bounding box center [389, 299] width 323 height 49
